Goal: Task Accomplishment & Management: Manage account settings

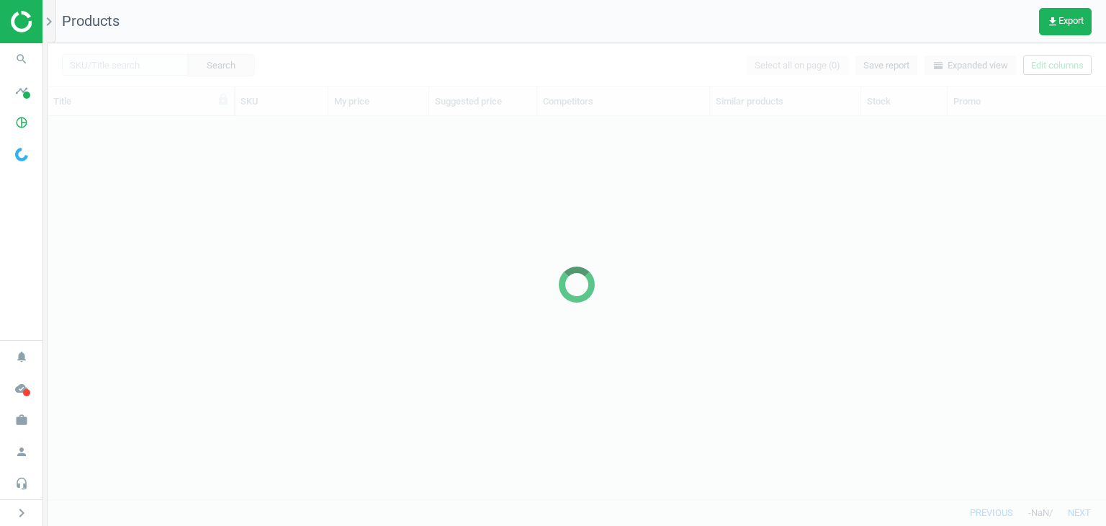
scroll to position [361, 1047]
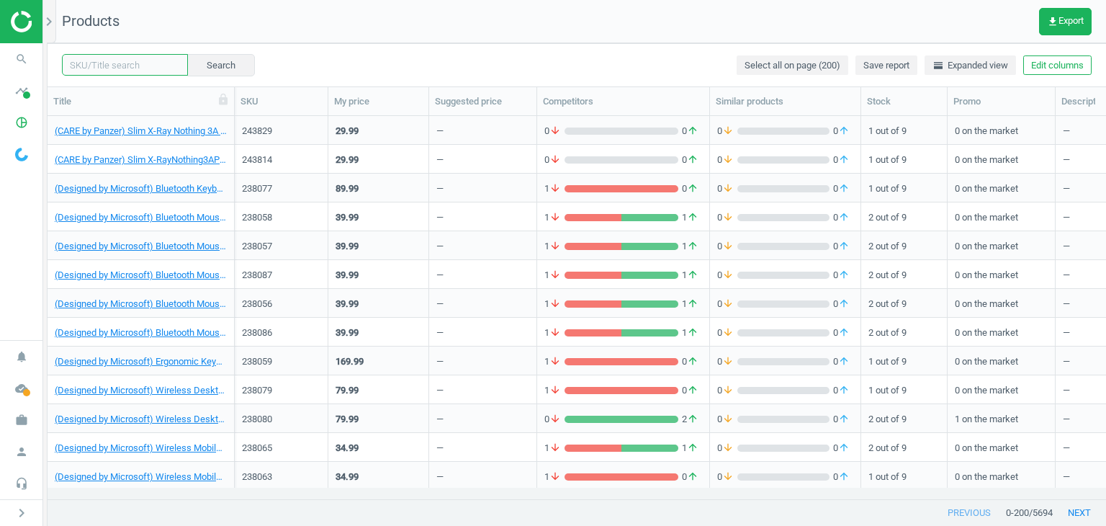
drag, startPoint x: 83, startPoint y: 70, endPoint x: 105, endPoint y: 67, distance: 22.5
click at [83, 70] on input "text" at bounding box center [125, 65] width 126 height 22
paste input "237919"
drag, startPoint x: 176, startPoint y: 76, endPoint x: 219, endPoint y: 77, distance: 43.2
click at [219, 77] on div "237919 clear Search Select all on page (200) Save report horizontal_split Expan…" at bounding box center [577, 64] width 1059 height 43
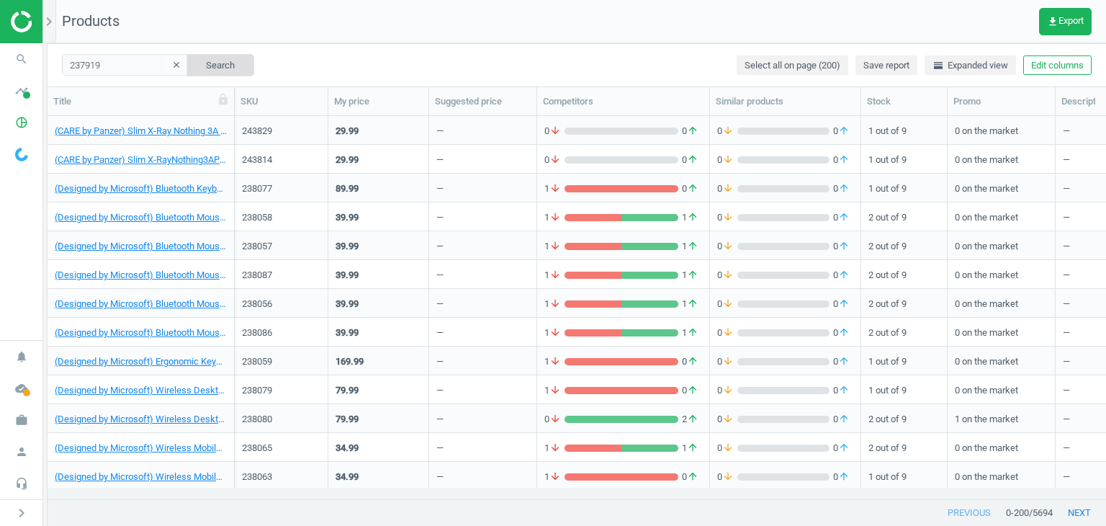
click at [214, 66] on button "Search" at bounding box center [221, 65] width 68 height 22
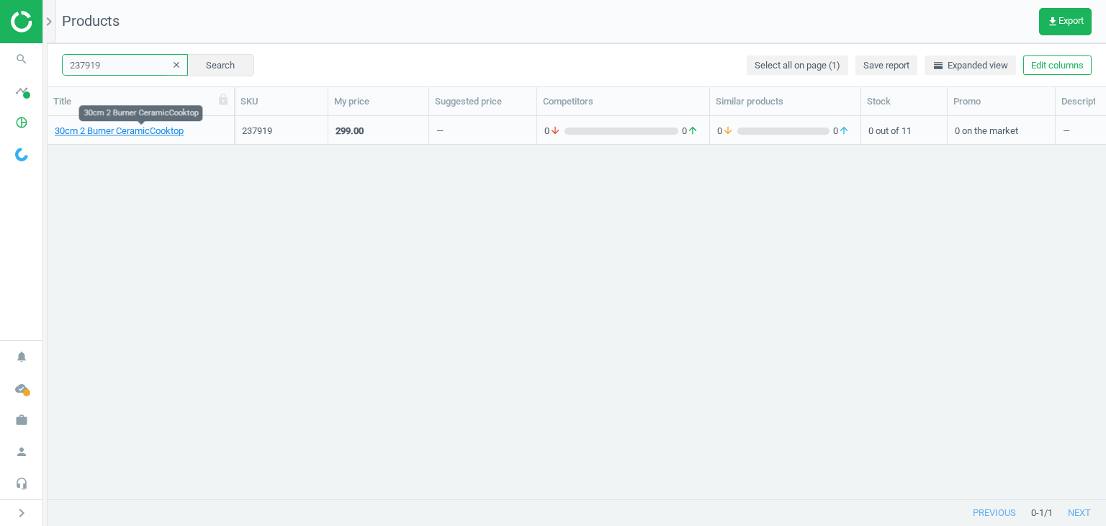
click at [116, 63] on input "237919" at bounding box center [125, 65] width 126 height 22
paste input "195535"
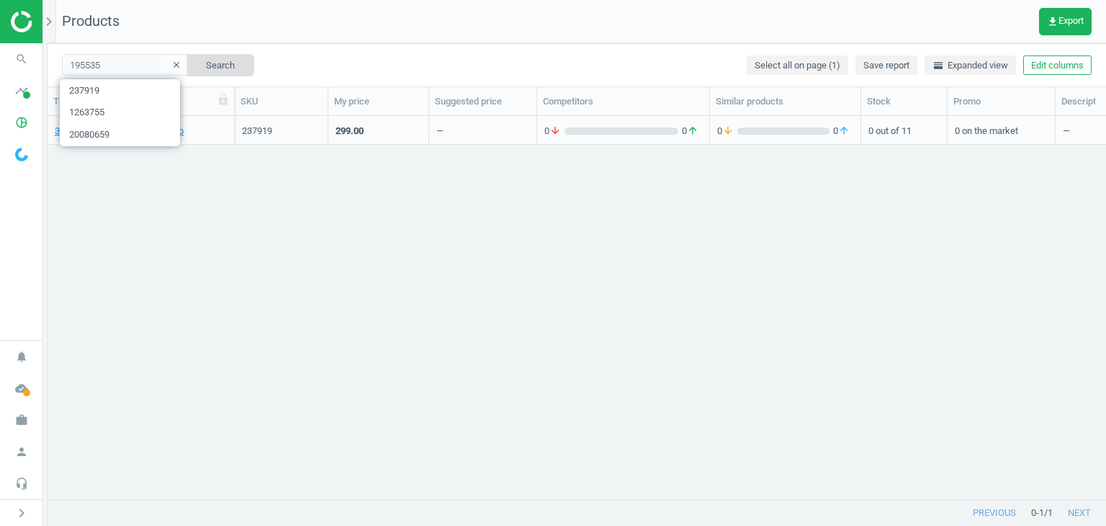
click at [202, 62] on button "Search" at bounding box center [221, 65] width 68 height 22
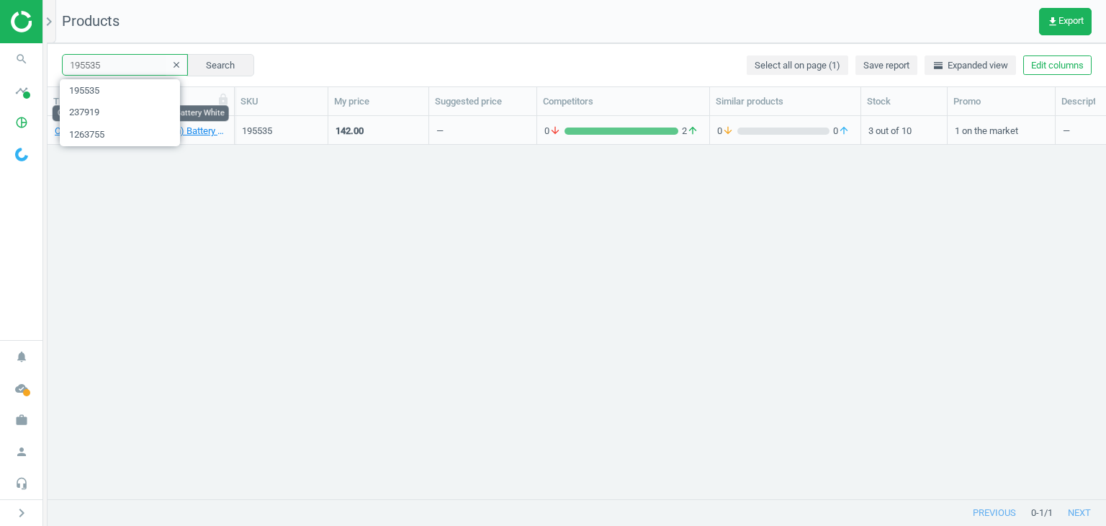
click at [120, 71] on input "195535" at bounding box center [125, 65] width 126 height 22
paste input "44"
type input "195544"
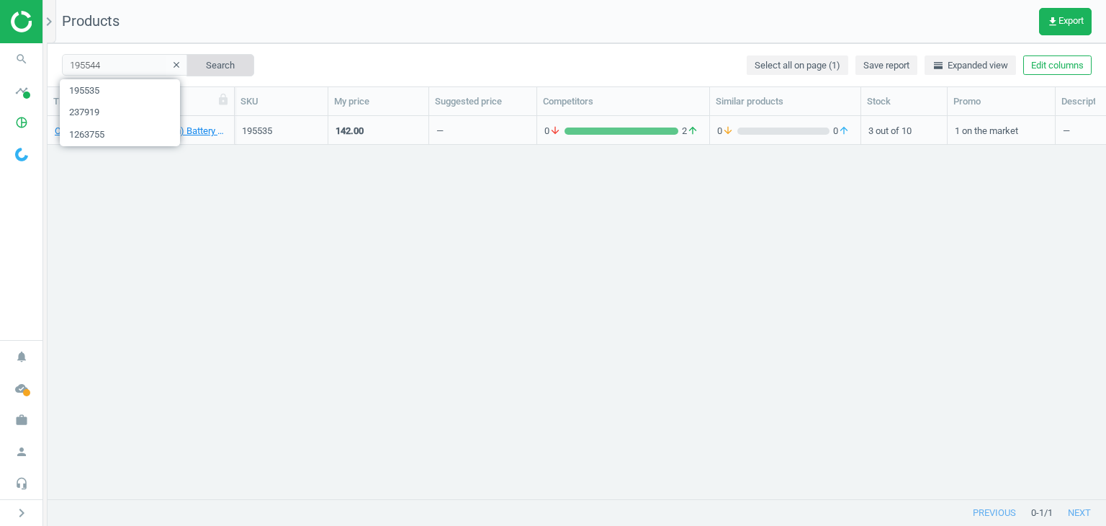
click at [187, 63] on button "Search" at bounding box center [221, 65] width 68 height 22
click at [222, 72] on button "Search" at bounding box center [221, 65] width 68 height 22
click at [223, 55] on button "Search" at bounding box center [221, 65] width 68 height 22
click at [223, 61] on button "Search" at bounding box center [221, 65] width 68 height 22
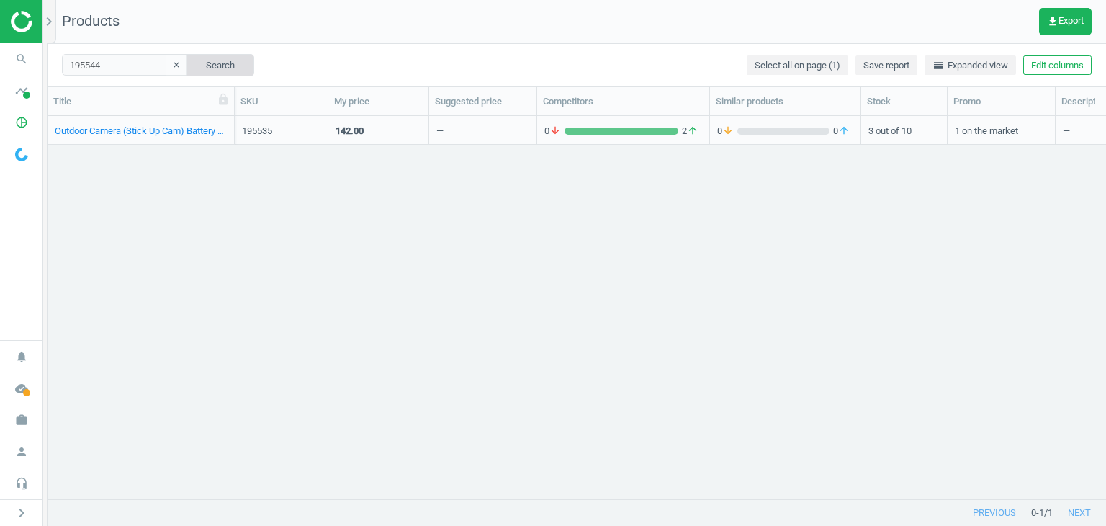
click at [223, 61] on button "Search" at bounding box center [221, 65] width 68 height 22
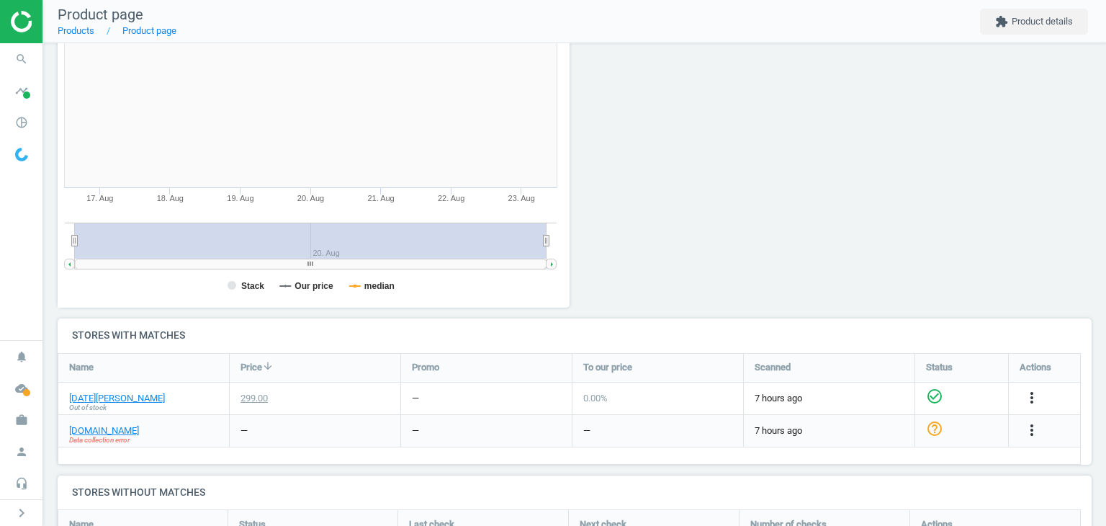
scroll to position [432, 0]
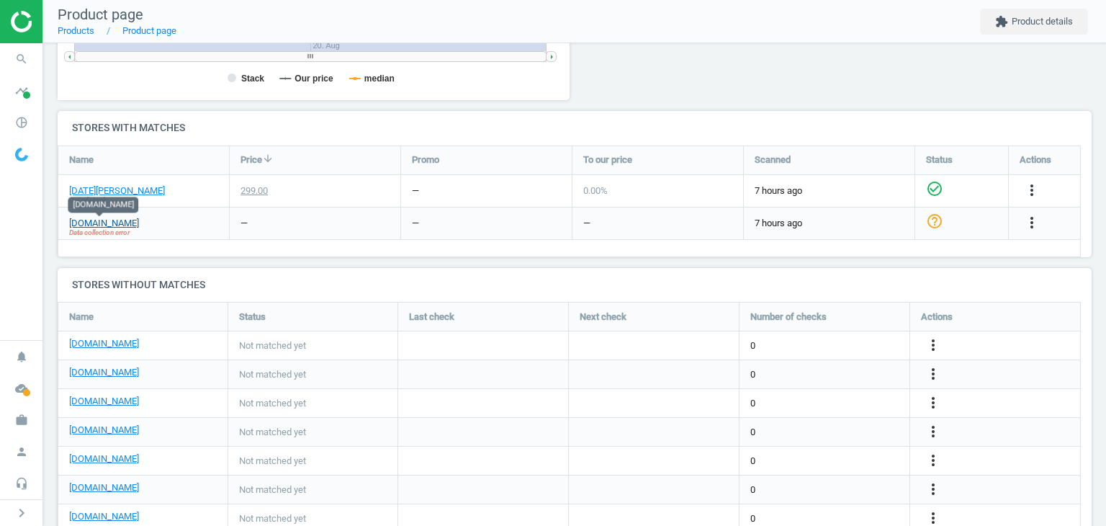
click at [113, 224] on link "bunnings.co.nz" at bounding box center [104, 223] width 70 height 13
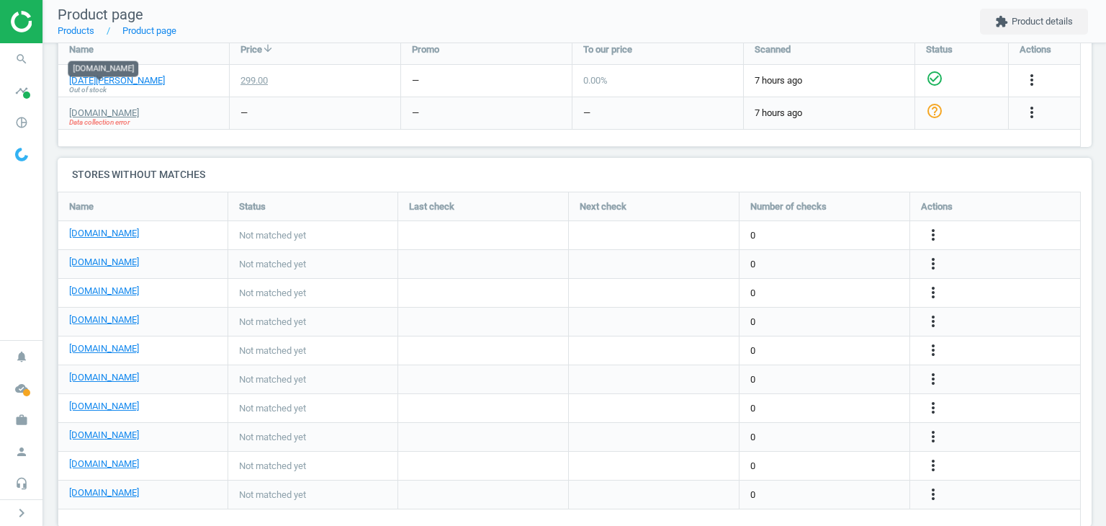
scroll to position [568, 0]
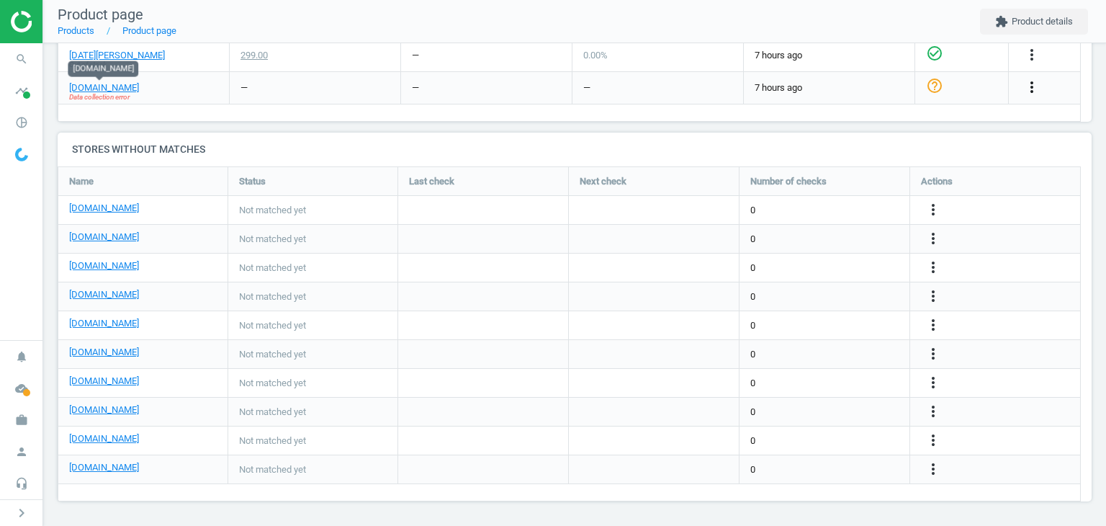
click at [1039, 79] on icon "more_vert" at bounding box center [1031, 87] width 17 height 17
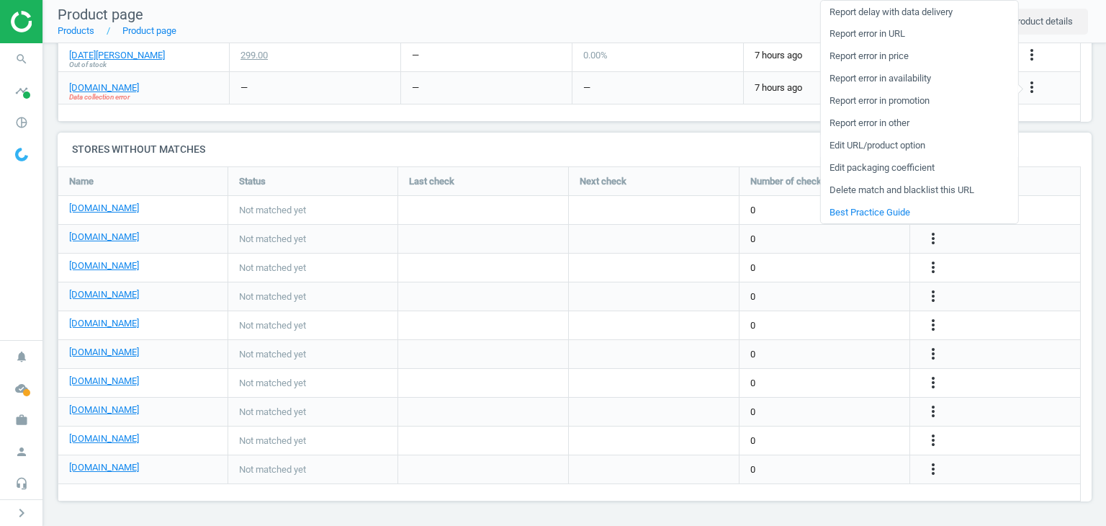
click at [877, 141] on link "Edit URL/product option" at bounding box center [918, 146] width 197 height 22
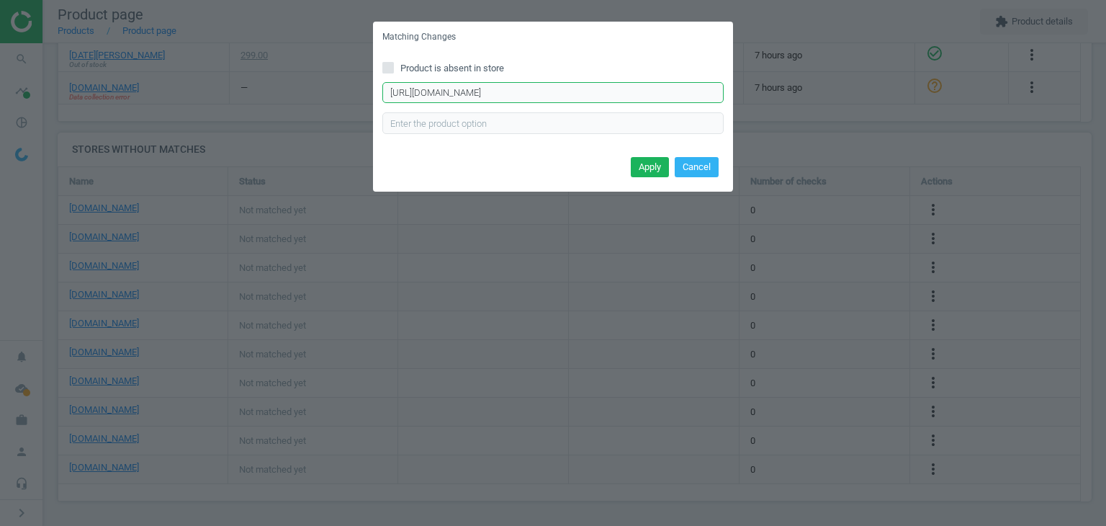
click at [528, 90] on input "https://www.bunnings.co.nz/parmco-300mm-ceramic-black-i-series-3-2-element-cook…" at bounding box center [552, 93] width 341 height 22
paste input "2-element-cooktop-i-series-3_p0756330?productName=parmco-300mm-ceramic-black-i-…"
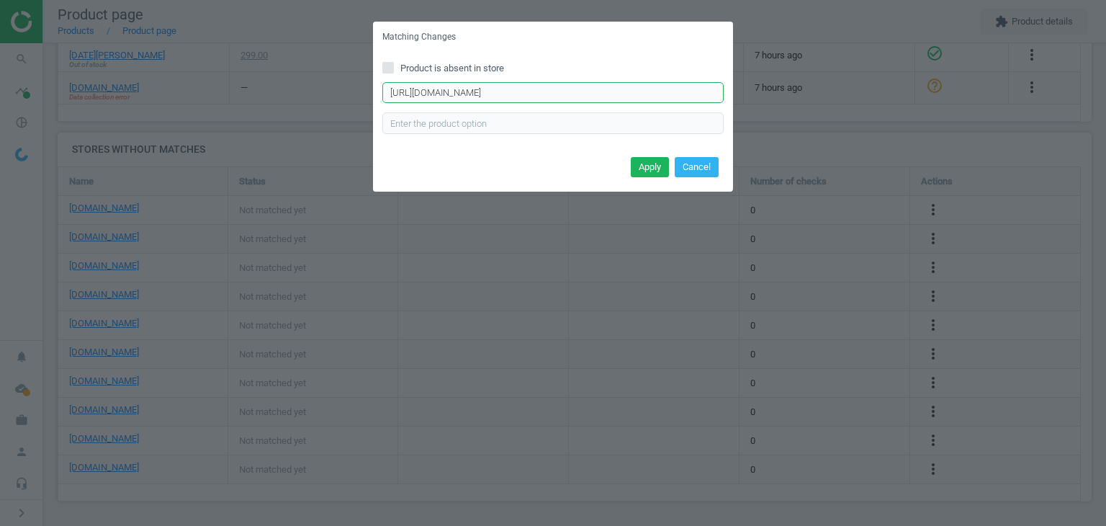
scroll to position [0, 429]
type input "https://www.bunnings.co.nz/parmco-300mm-ceramic-black-2-element-cooktop-i-serie…"
click at [632, 158] on button "Apply" at bounding box center [650, 167] width 38 height 20
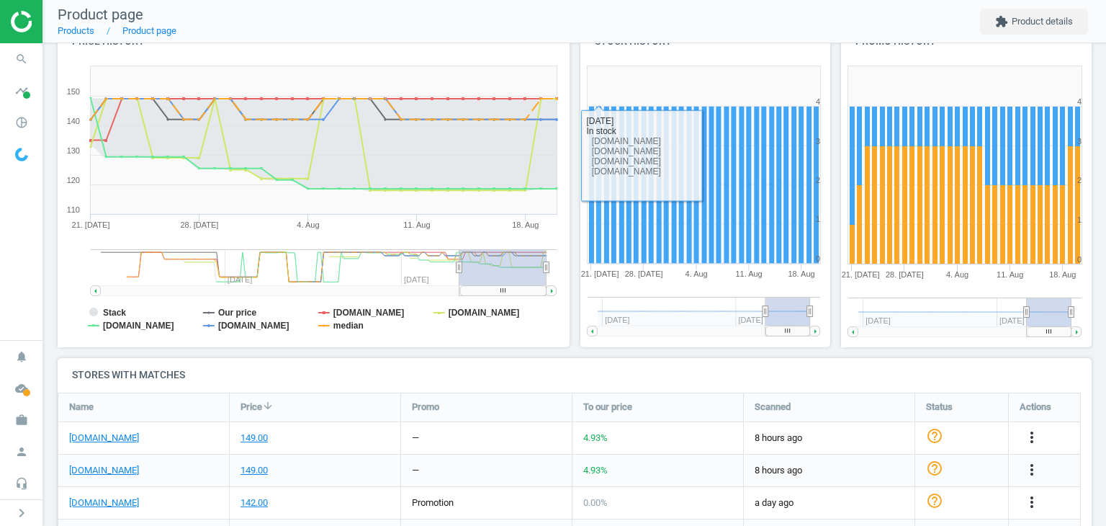
scroll to position [432, 0]
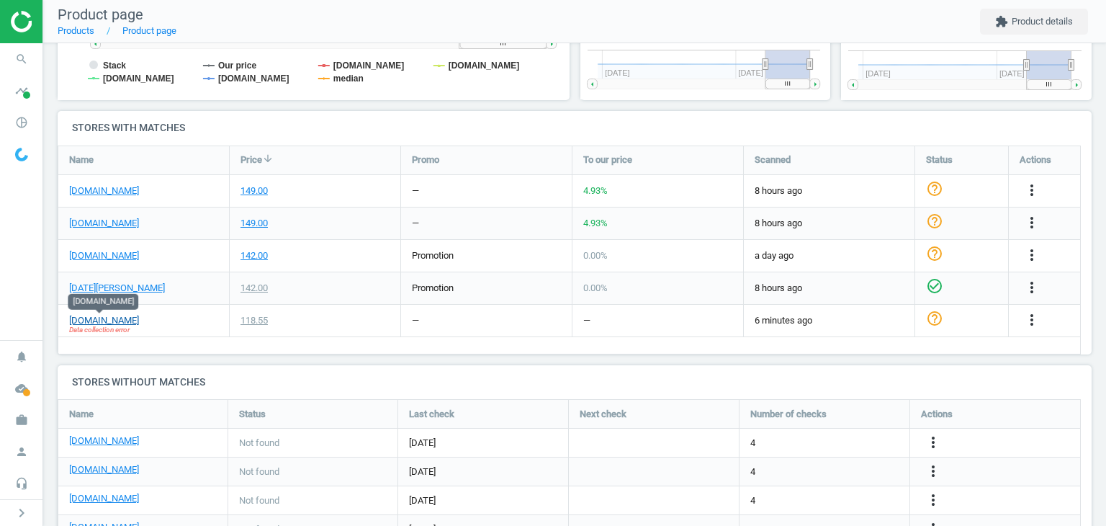
click at [130, 317] on link "[DOMAIN_NAME]" at bounding box center [104, 320] width 70 height 13
click at [1039, 318] on icon "more_vert" at bounding box center [1031, 319] width 17 height 17
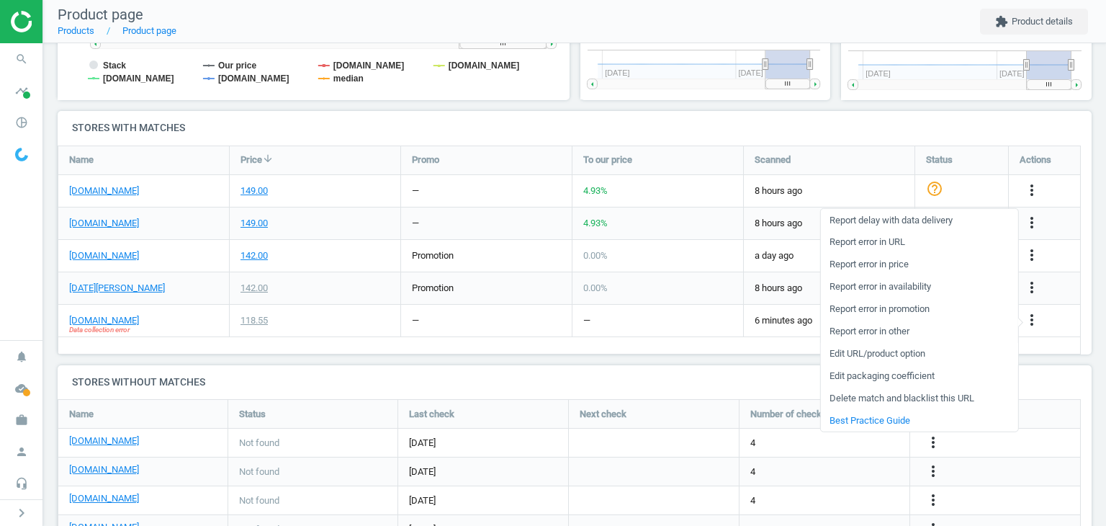
click at [853, 350] on link "Edit URL/product option" at bounding box center [918, 353] width 197 height 22
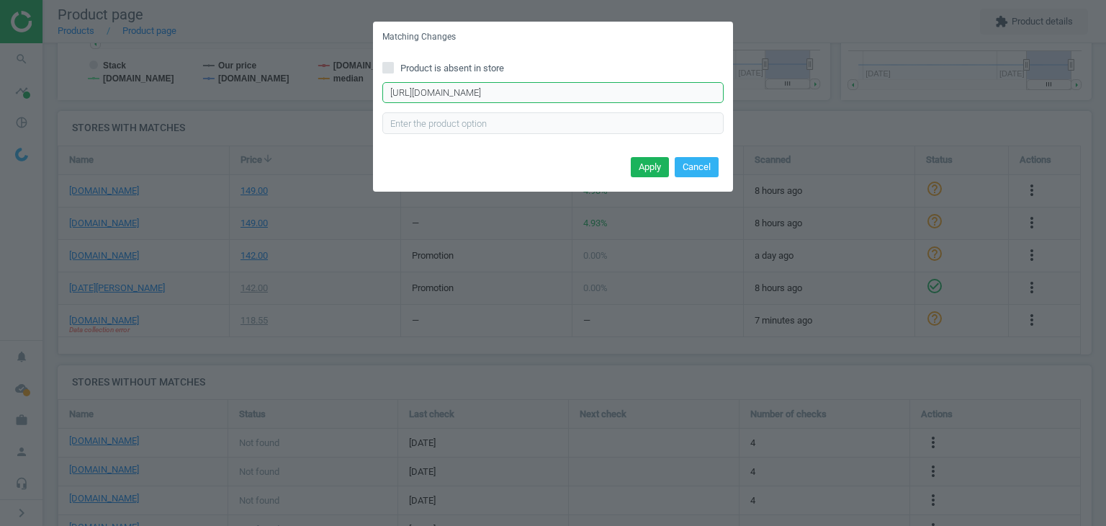
click at [535, 98] on input "https://www.bunnings.co.nz/ring-white-battery-stick-up-cam_p0533569" at bounding box center [552, 93] width 341 height 22
paste input "outdoor-camera-stick-up-cam-battery-white_p0533569?productName=ring-white-batte…"
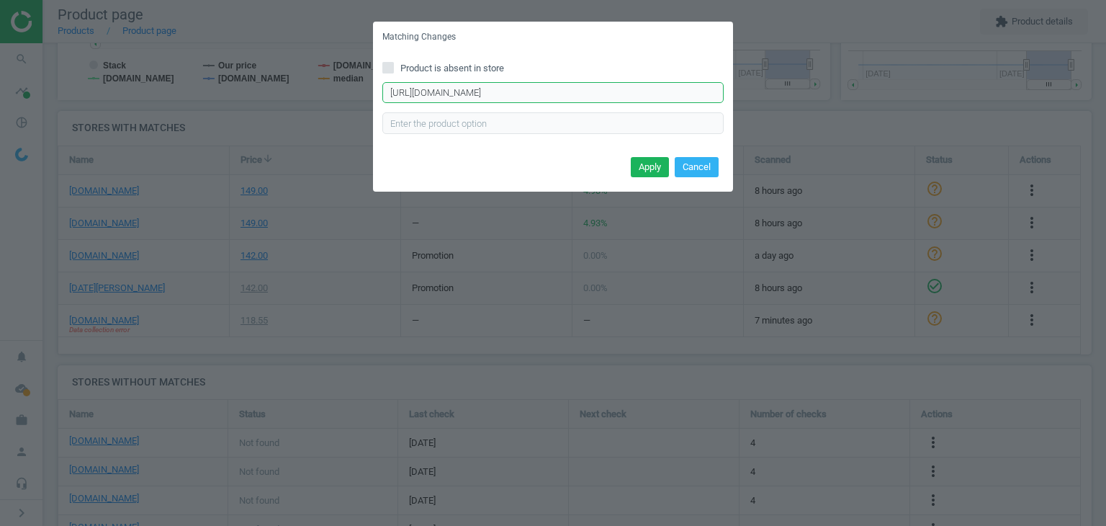
scroll to position [0, 269]
type input "https://www.bunnings.co.nz/ring-outdoor-camera-stick-up-cam-battery-white_p0533…"
click at [650, 165] on button "Apply" at bounding box center [650, 167] width 38 height 20
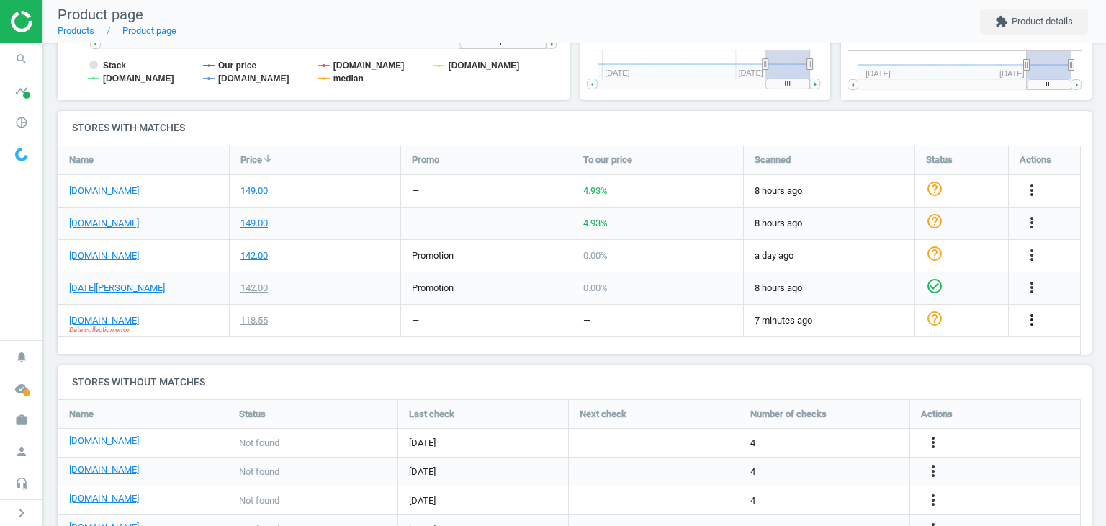
click at [1034, 314] on icon "more_vert" at bounding box center [1031, 319] width 17 height 17
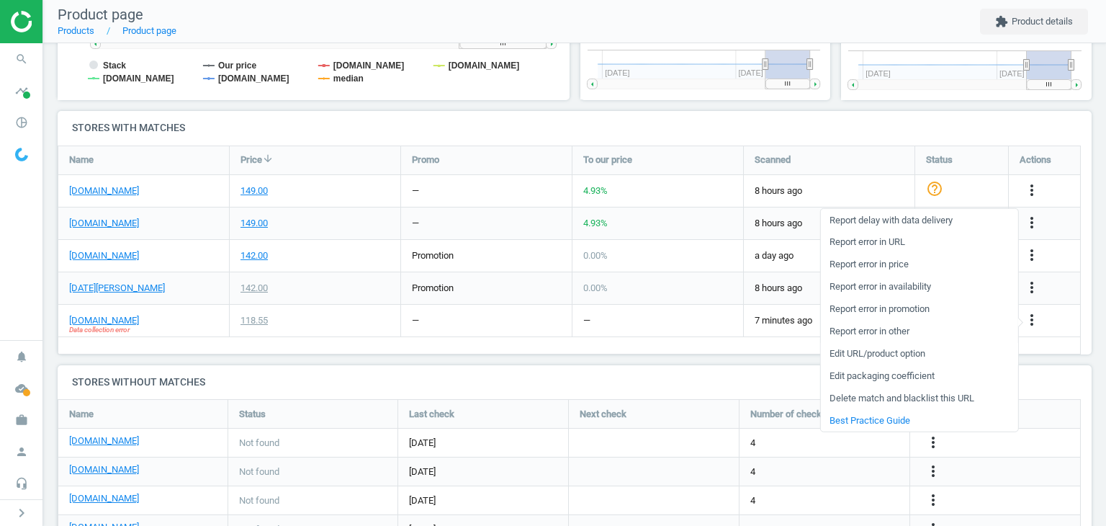
click at [905, 349] on link "Edit URL/product option" at bounding box center [918, 353] width 197 height 22
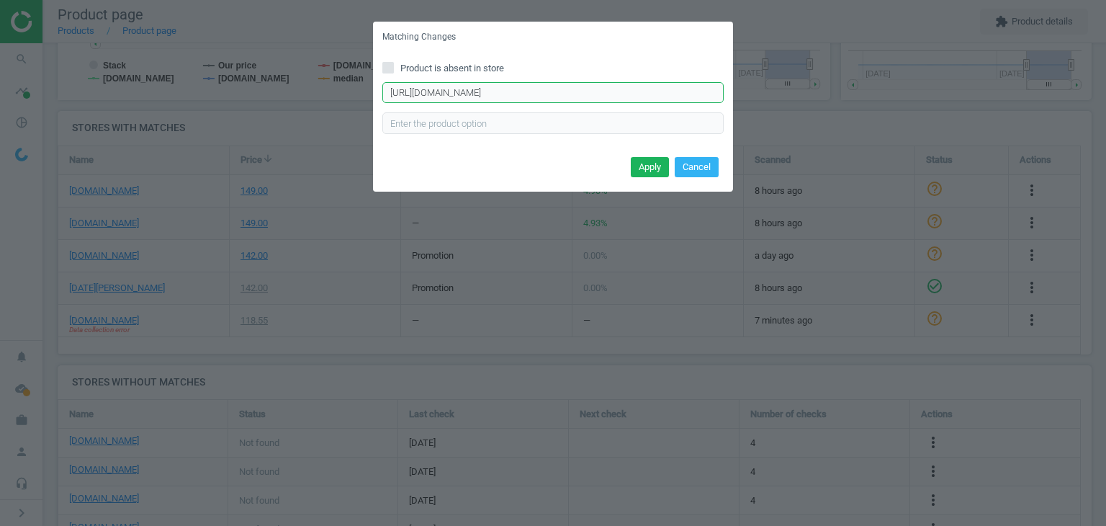
click at [504, 92] on input "https://www.bunnings.co.nz/ring-white-battery-stick-up-cam_p0533569" at bounding box center [552, 93] width 341 height 22
paste input "outdoor-camera-stick-up-cam-battery-white_p0533569?productName=ring-white-batte…"
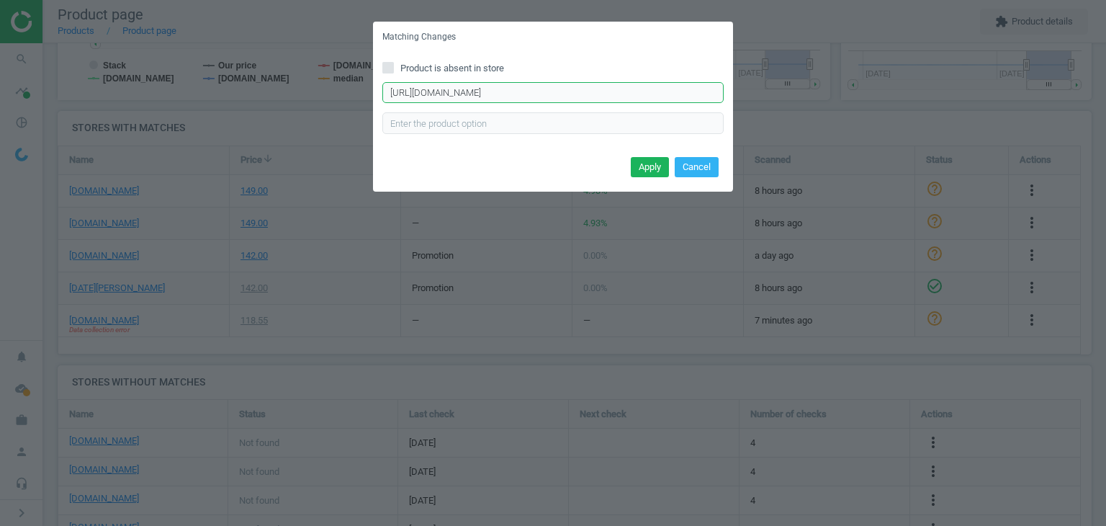
scroll to position [0, 269]
type input "[URL][DOMAIN_NAME]"
click at [651, 171] on button "Apply" at bounding box center [650, 167] width 38 height 20
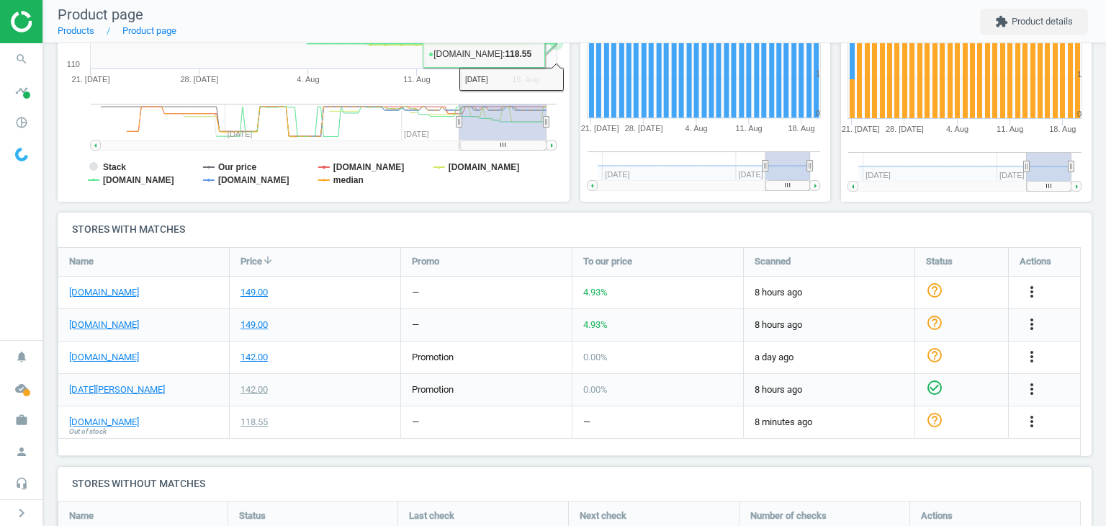
scroll to position [504, 0]
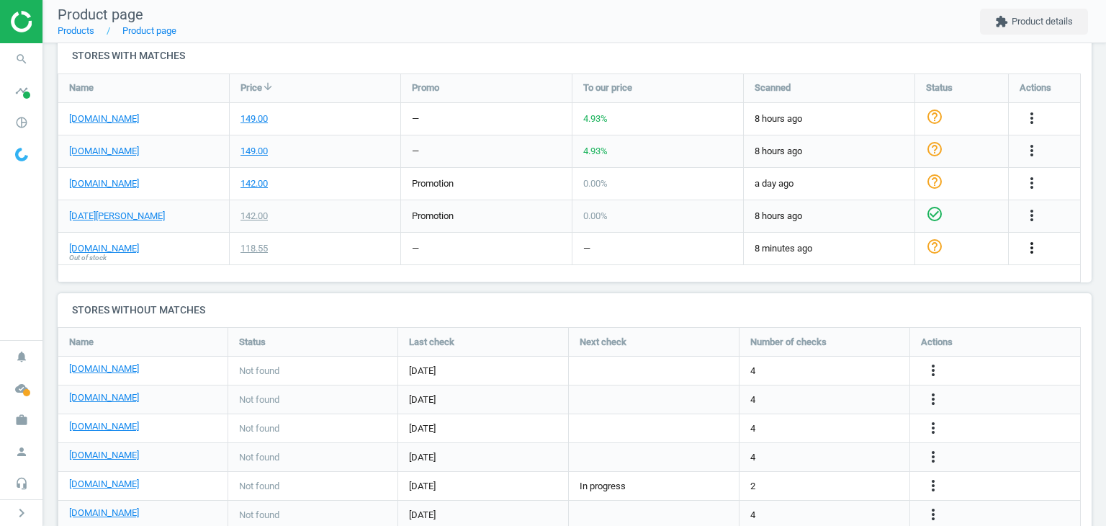
click at [1028, 249] on icon "more_vert" at bounding box center [1031, 247] width 17 height 17
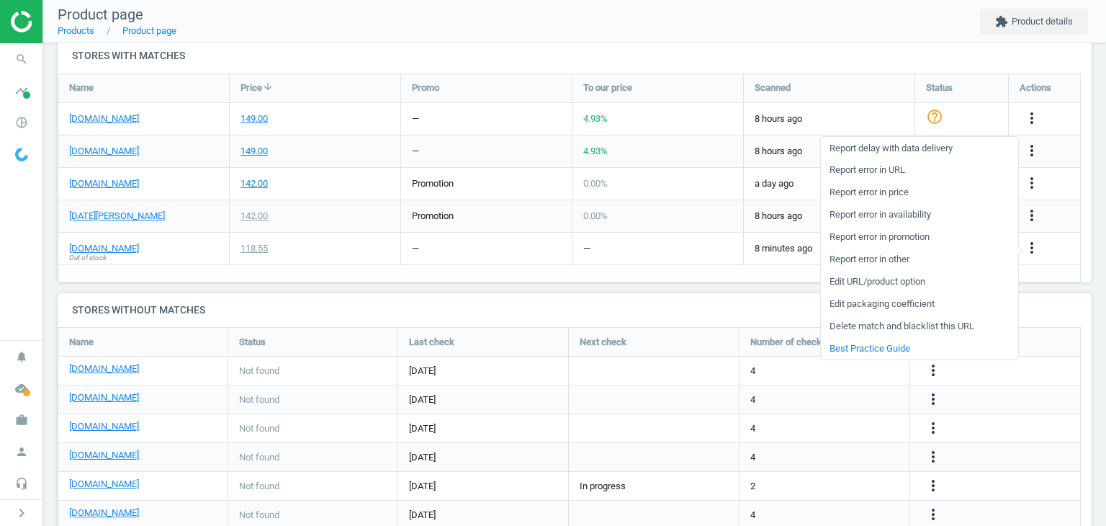
click at [917, 277] on link "Edit URL/product option" at bounding box center [918, 281] width 197 height 22
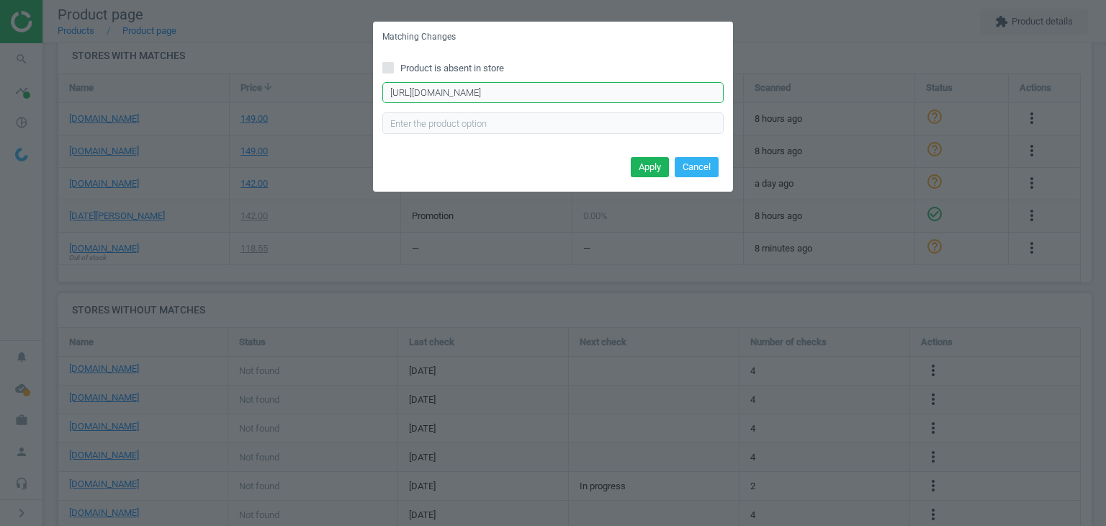
click at [706, 96] on input "https://www.bunnings.co.nz/ring-outdoor-camera-stick-up-cam-battery-white_p0533…" at bounding box center [552, 93] width 341 height 22
click at [789, 104] on div "Matching Changes Product is absent in store https://www.bunnings.co.nz/ring-out…" at bounding box center [553, 263] width 1106 height 526
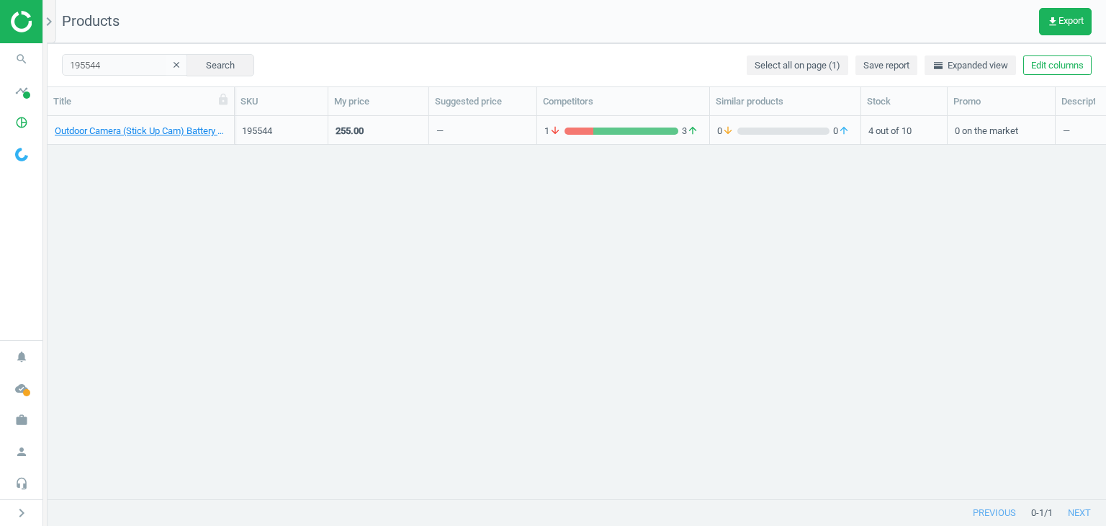
scroll to position [12, 12]
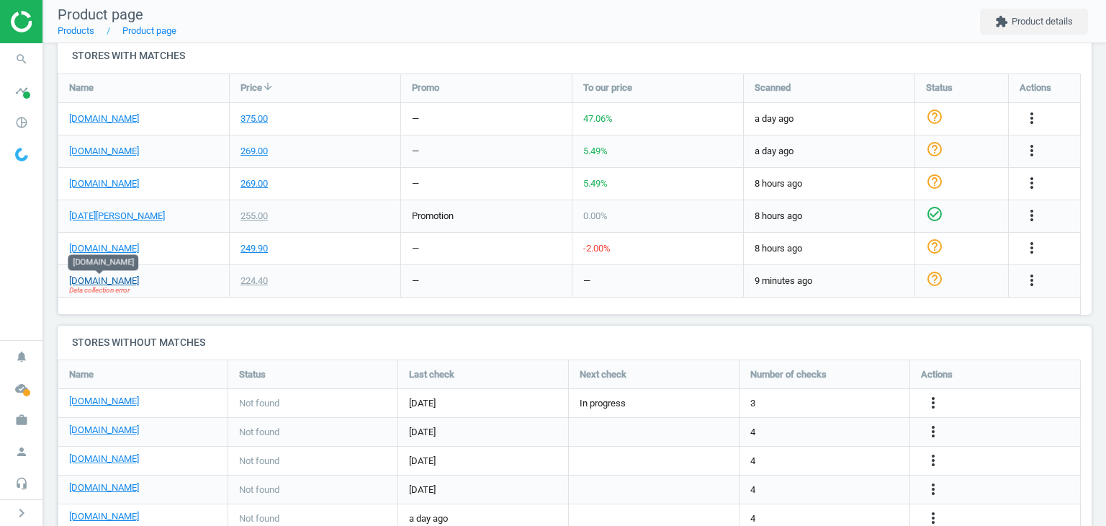
click at [121, 282] on link "[DOMAIN_NAME]" at bounding box center [104, 280] width 70 height 13
click at [1035, 279] on icon "more_vert" at bounding box center [1031, 280] width 17 height 17
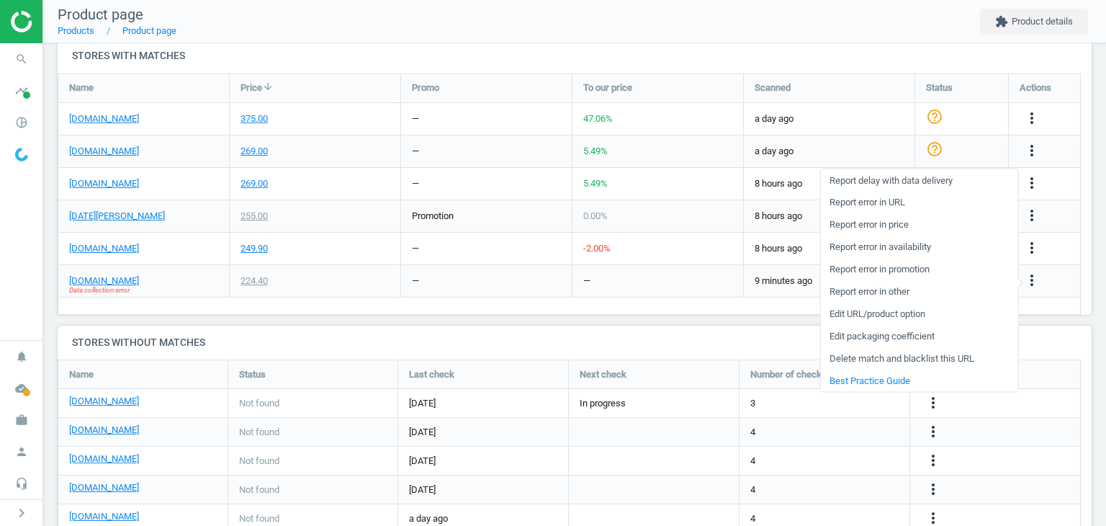
click at [910, 310] on link "Edit URL/product option" at bounding box center [918, 313] width 197 height 22
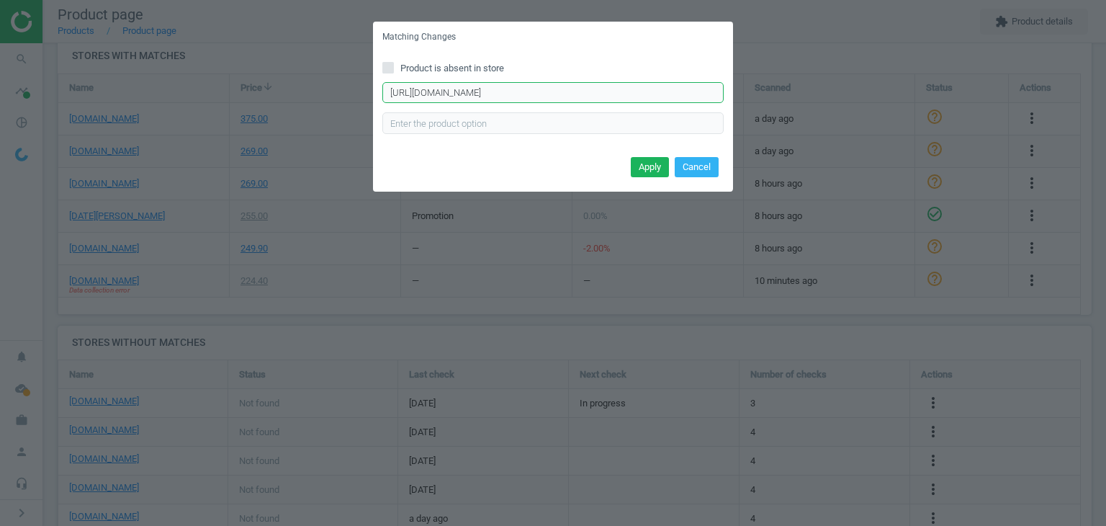
click at [507, 94] on input "[URL][DOMAIN_NAME]" at bounding box center [552, 93] width 341 height 22
paste input "stick-up-cam-battery-outdoor-camera-2-pack_p0525197?productName=ring-white-batt…"
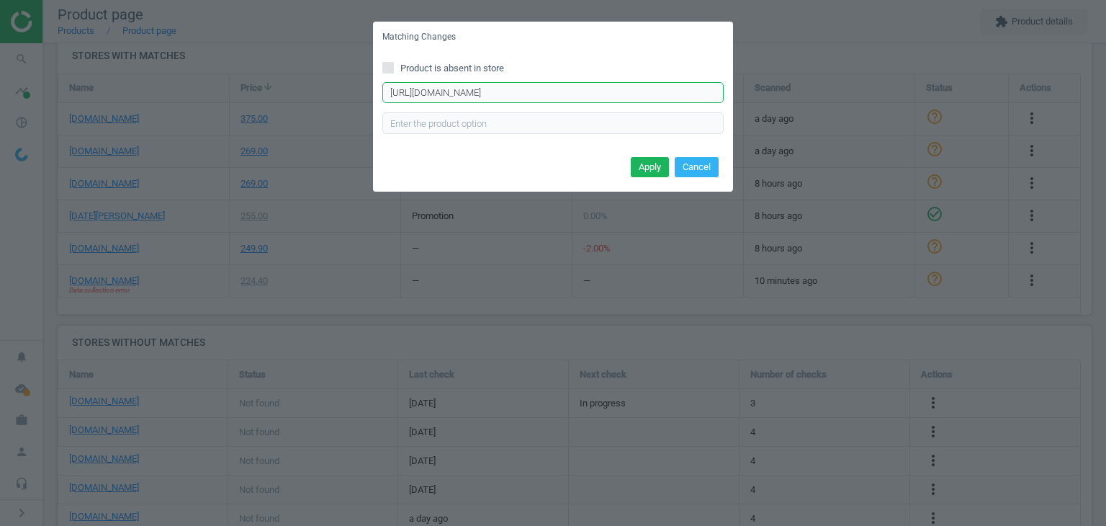
scroll to position [0, 296]
type input "[URL][DOMAIN_NAME]"
click at [660, 165] on button "Apply" at bounding box center [650, 167] width 38 height 20
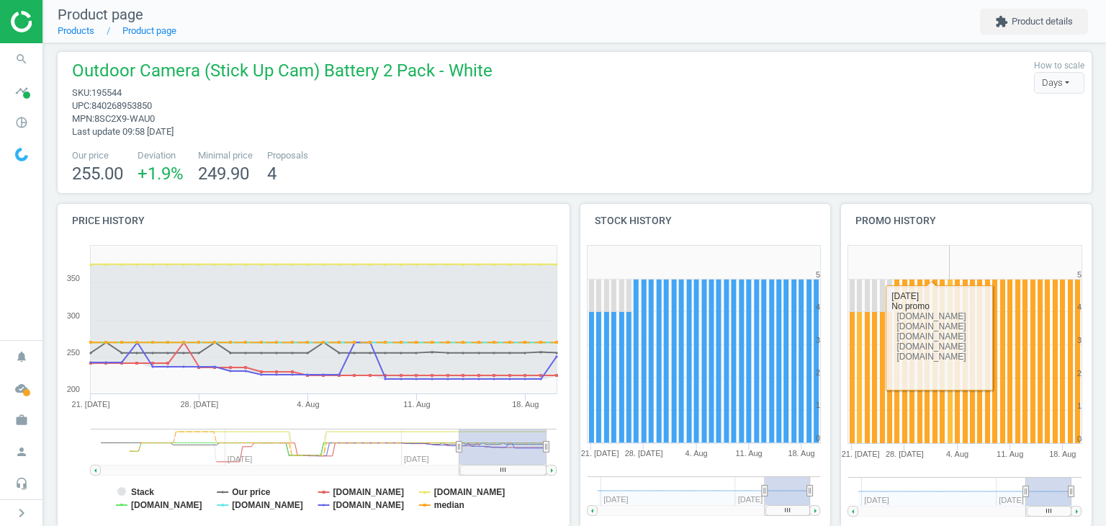
scroll to position [0, 0]
